Goal: Find specific page/section: Find specific page/section

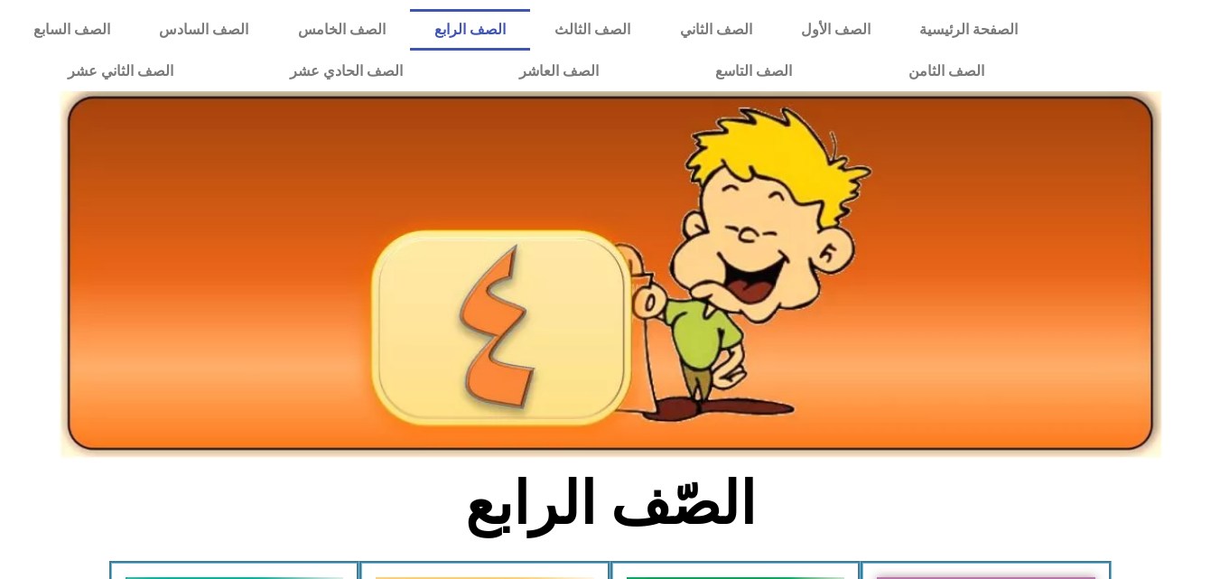
scroll to position [903, 0]
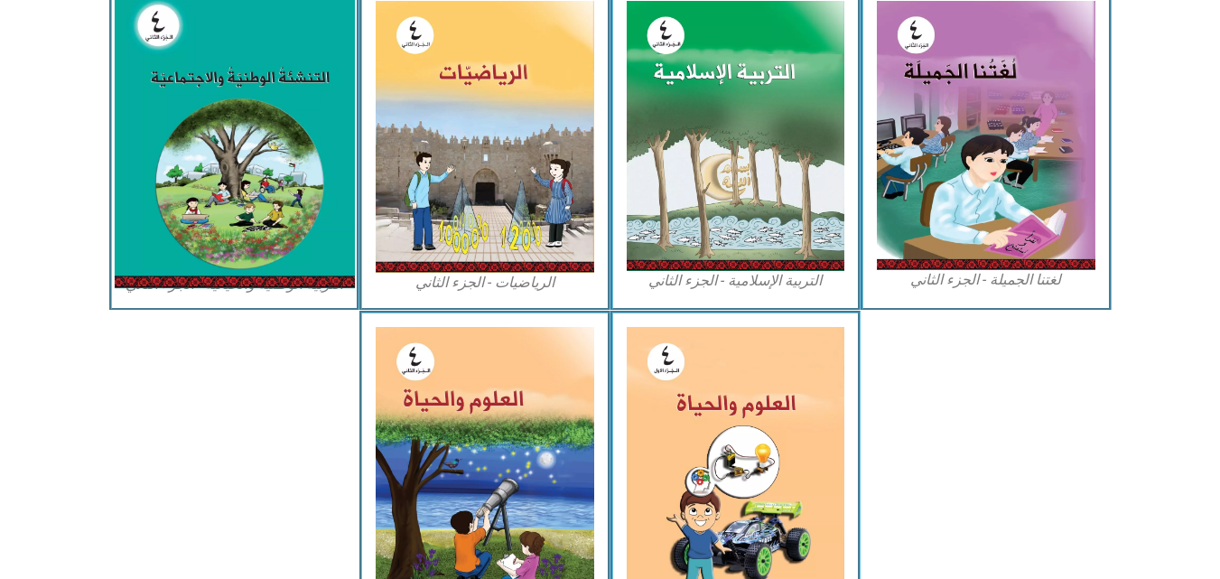
click at [223, 104] on img at bounding box center [234, 137] width 240 height 301
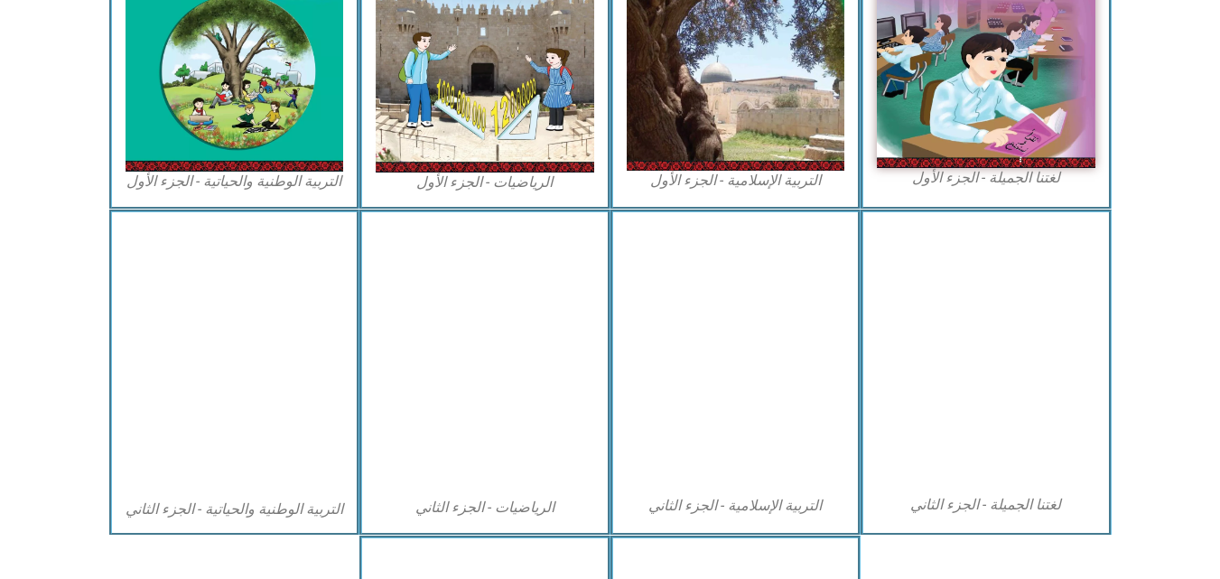
scroll to position [576, 0]
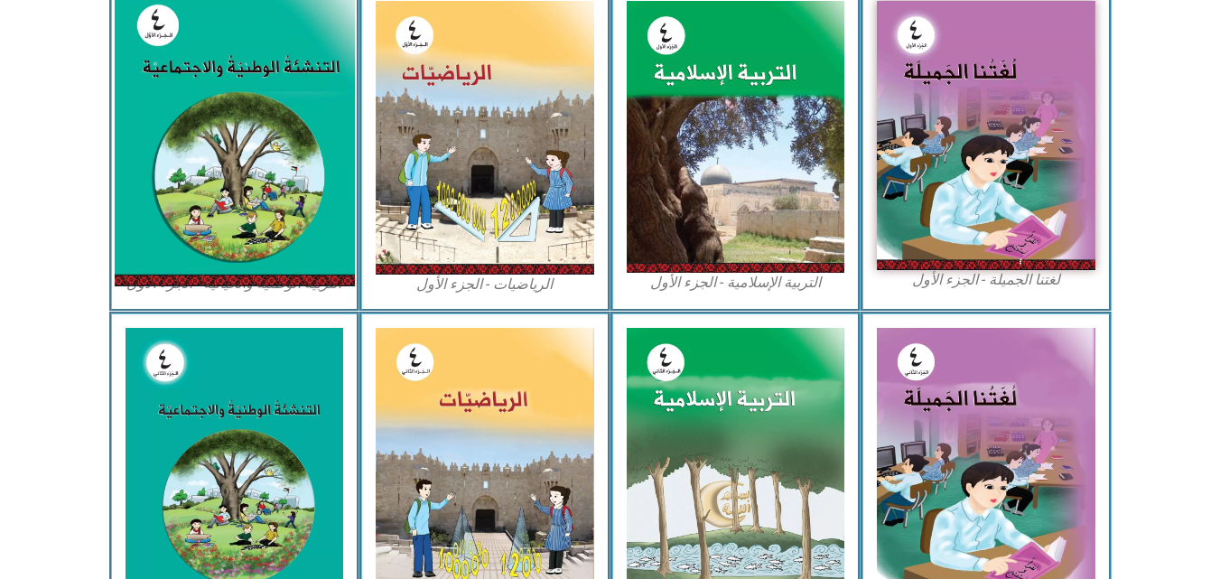
click at [202, 110] on img at bounding box center [234, 136] width 240 height 299
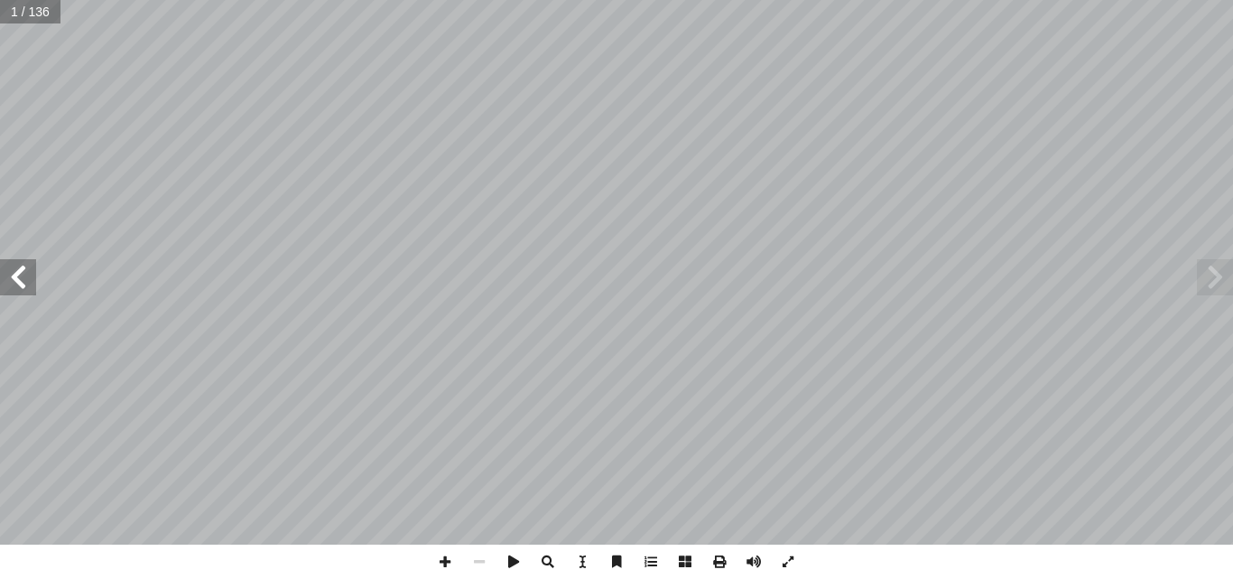
click at [31, 285] on span at bounding box center [18, 277] width 36 height 36
click at [26, 281] on span at bounding box center [18, 277] width 36 height 36
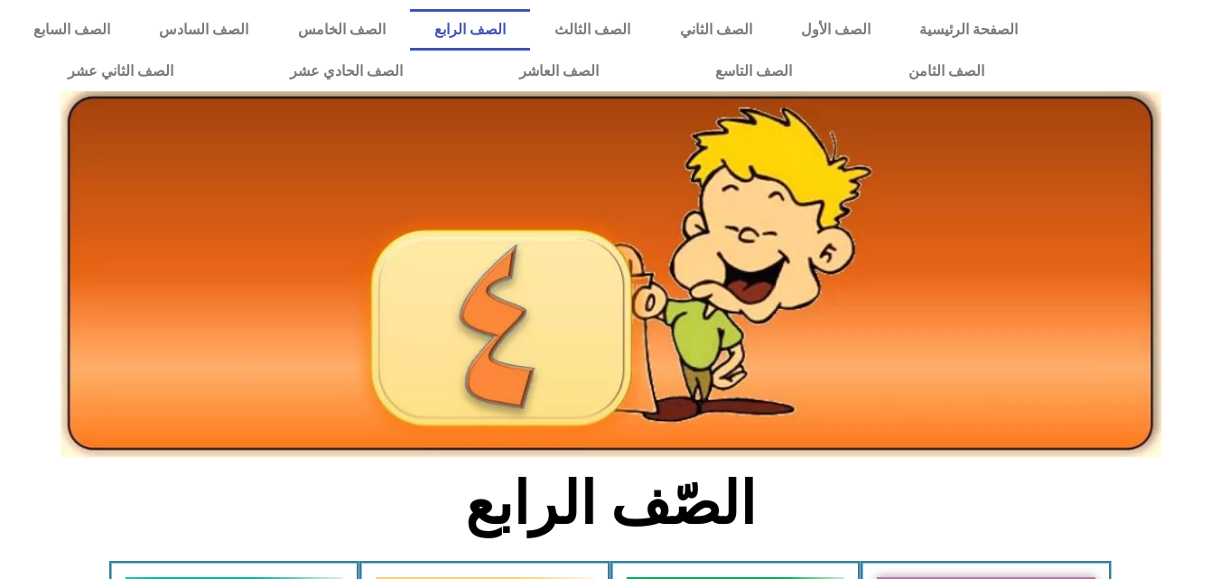
scroll to position [576, 0]
